Goal: Information Seeking & Learning: Learn about a topic

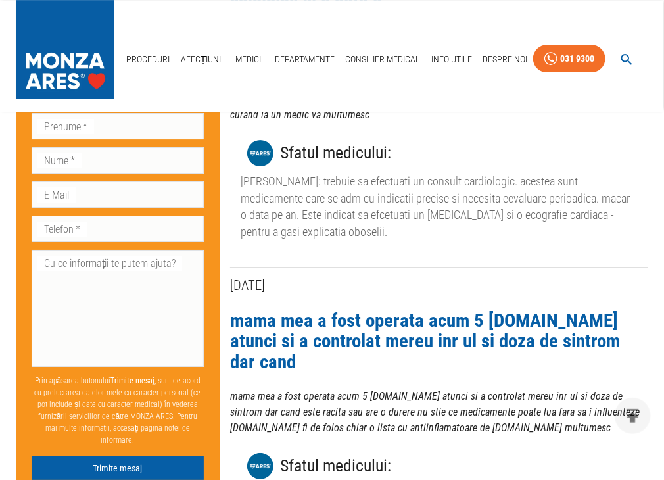
scroll to position [3210, 0]
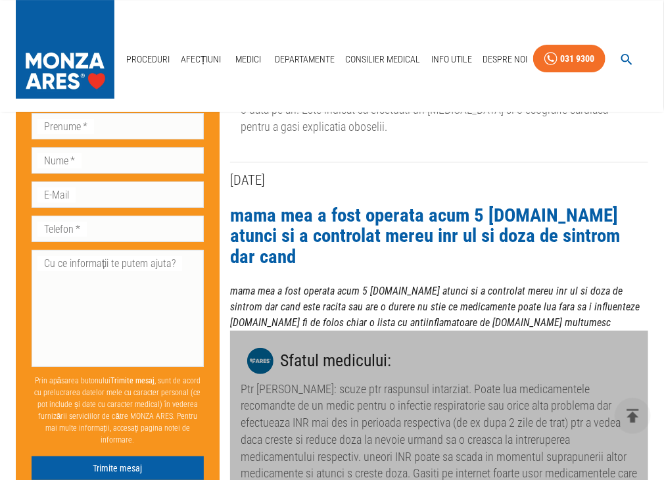
drag, startPoint x: 255, startPoint y: 364, endPoint x: 235, endPoint y: 364, distance: 19.7
click at [235, 364] on div "Sfatul medicului : Ptr [PERSON_NAME]: scuze ptr raspunsul intarziat. Poate lua …" at bounding box center [439, 420] width 418 height 179
drag, startPoint x: 458, startPoint y: 376, endPoint x: 420, endPoint y: 376, distance: 38.2
click at [458, 381] on div "Ptr [PERSON_NAME]: scuze ptr raspunsul intarziat. Poate lua medicamentele recom…" at bounding box center [439, 440] width 397 height 118
click at [264, 381] on div "Ptr [PERSON_NAME]: scuze ptr raspunsul intarziat. Poate lua medicamentele recom…" at bounding box center [439, 440] width 397 height 118
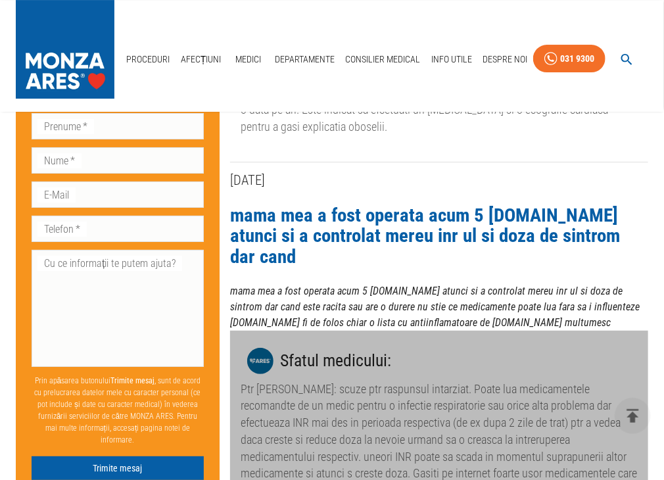
click at [414, 381] on div "Ptr [PERSON_NAME]: scuze ptr raspunsul intarziat. Poate lua medicamentele recom…" at bounding box center [439, 440] width 397 height 118
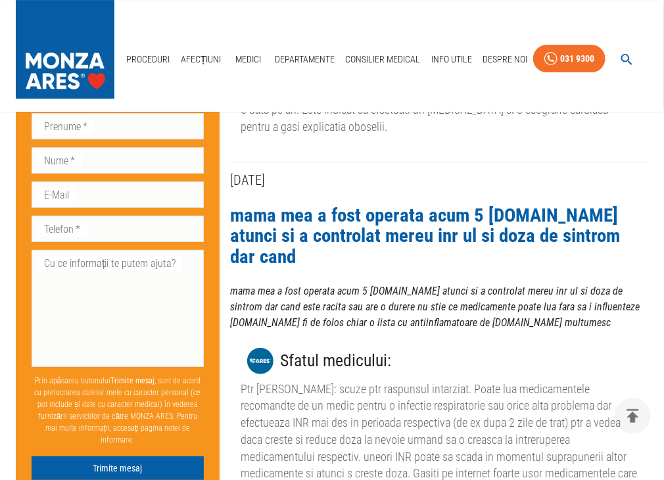
click at [445, 409] on div "[DATE] mama mea a fost operata acum 5 [DOMAIN_NAME] atunci si a controlat mereu…" at bounding box center [434, 344] width 429 height 364
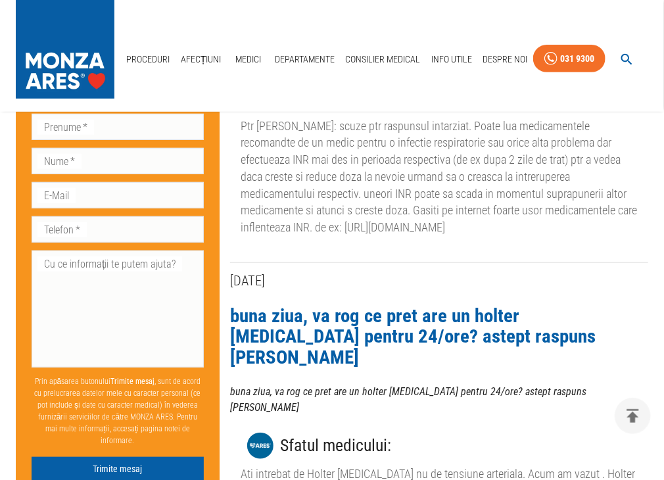
scroll to position [3631, 0]
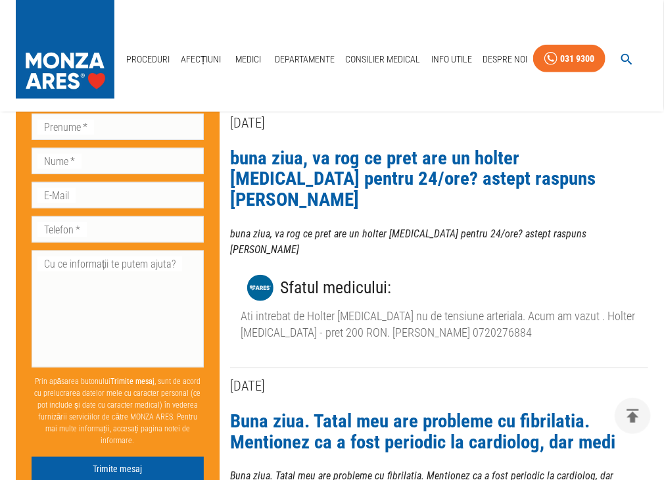
click at [476, 410] on link "Buna ziua. Tatal meu are probleme cu fibrilatia. Mentionez ca a fost periodic l…" at bounding box center [422, 431] width 385 height 43
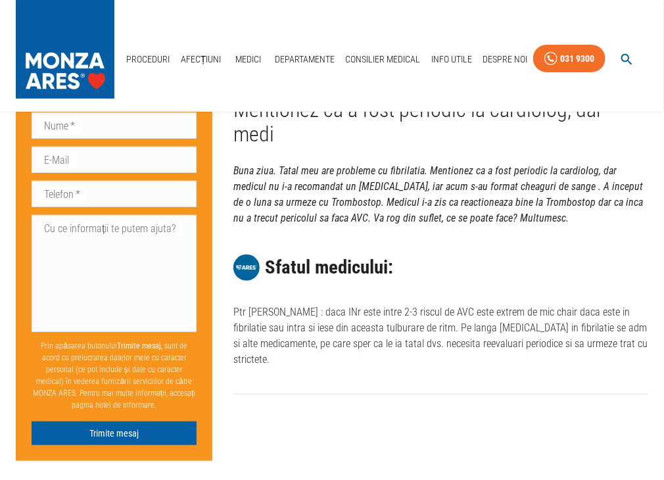
scroll to position [53, 0]
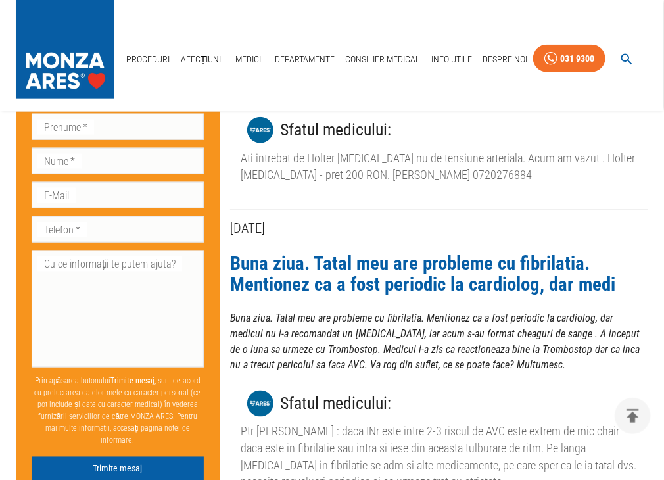
scroll to position [3842, 0]
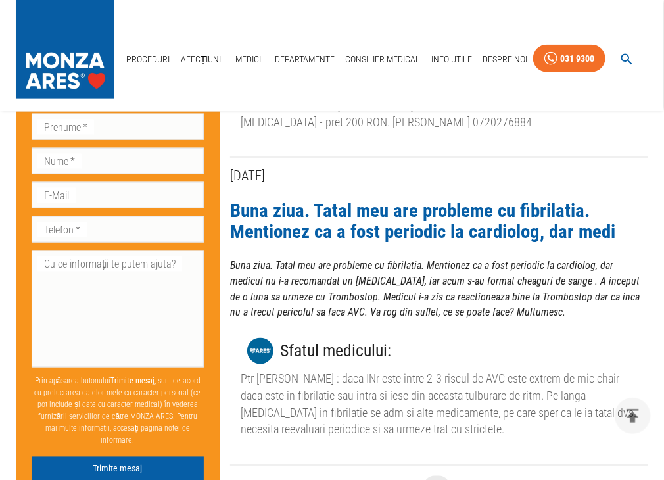
click at [547, 480] on icon "Go to next page" at bounding box center [548, 487] width 5 height 9
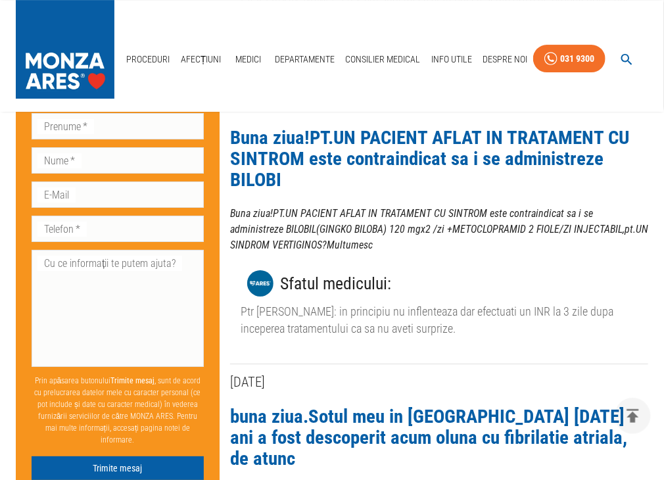
scroll to position [3263, 0]
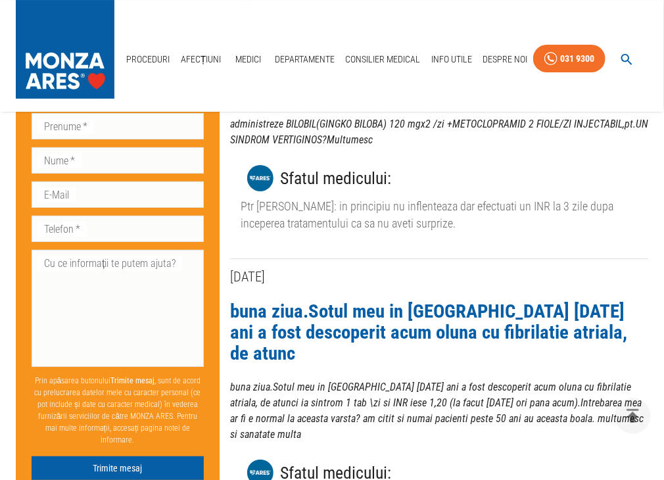
click at [424, 300] on link "buna ziua.Sotul meu in [GEOGRAPHIC_DATA] [DATE] ani a fost descoperit acum olun…" at bounding box center [428, 332] width 397 height 64
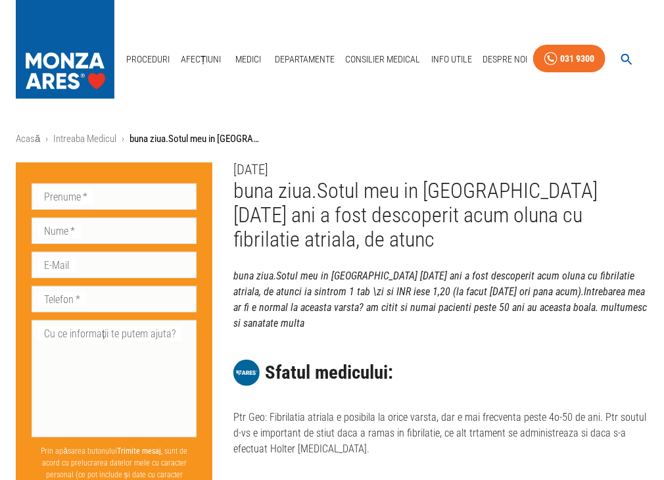
scroll to position [105, 0]
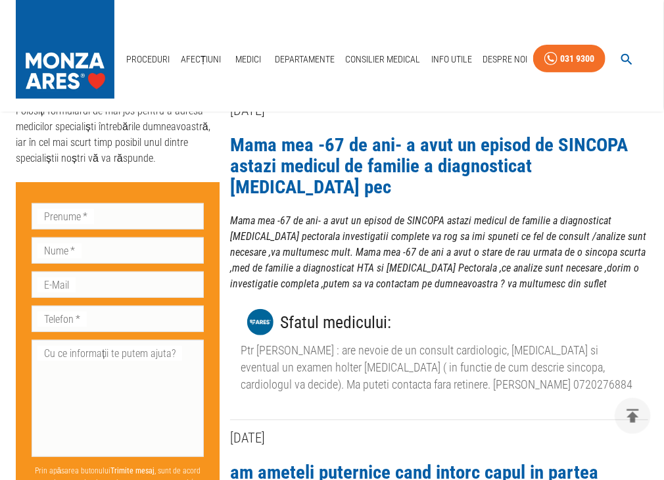
scroll to position [3263, 0]
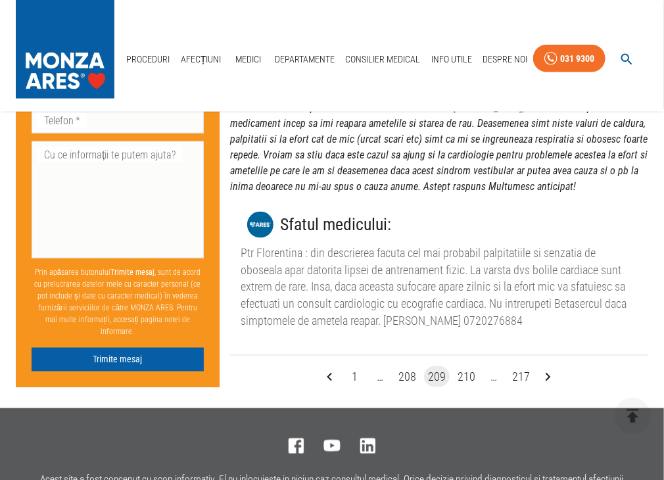
scroll to position [3889, 0]
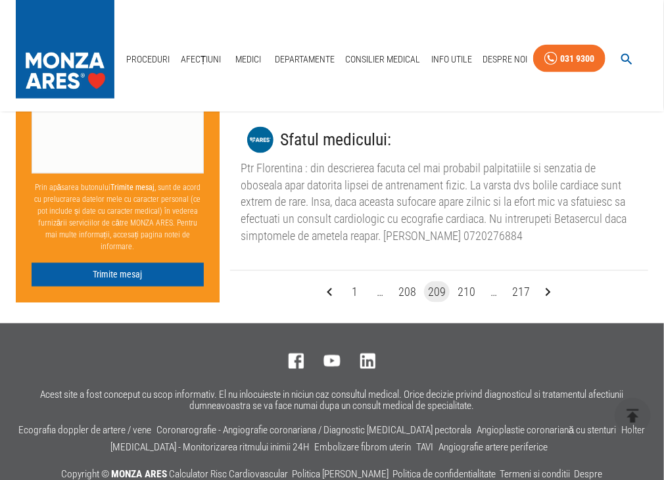
scroll to position [3263, 0]
